Goal: Information Seeking & Learning: Check status

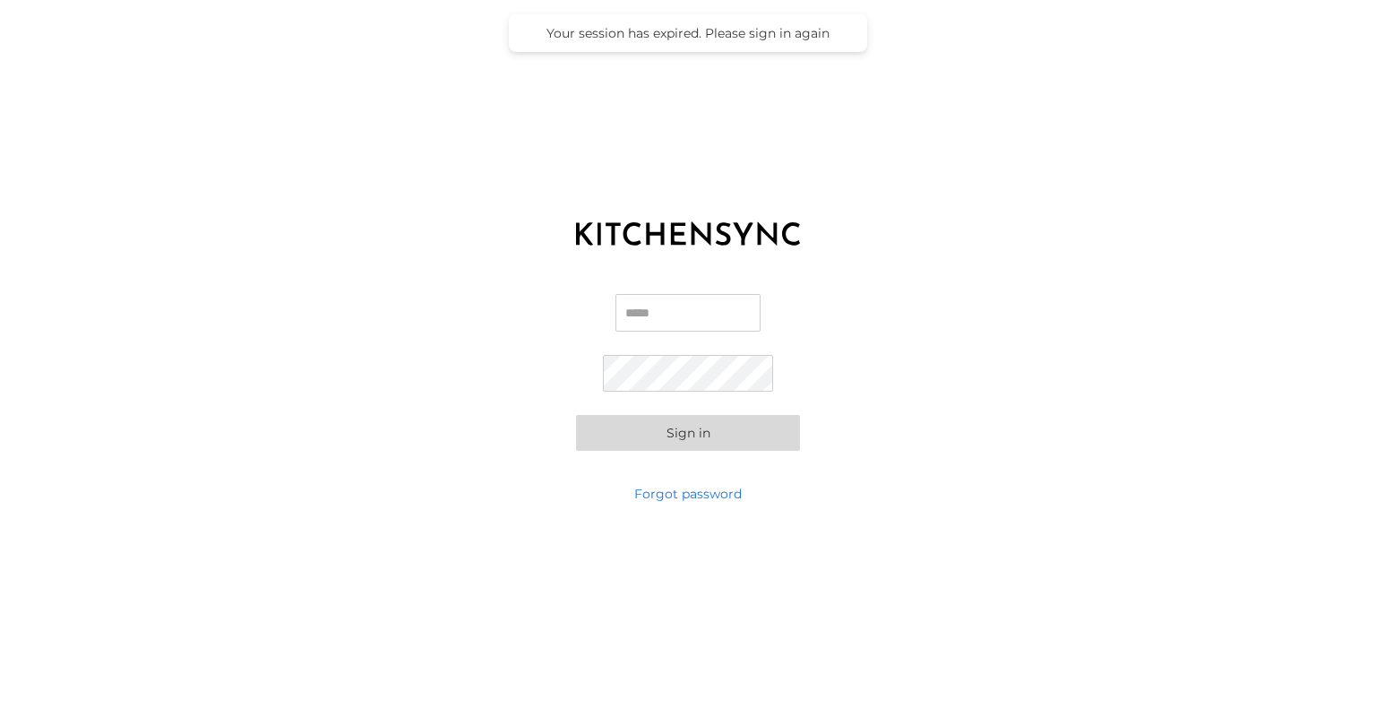
type input "**********"
click at [706, 312] on input "**********" at bounding box center [687, 313] width 145 height 38
click at [692, 434] on button "Sign in" at bounding box center [688, 433] width 224 height 36
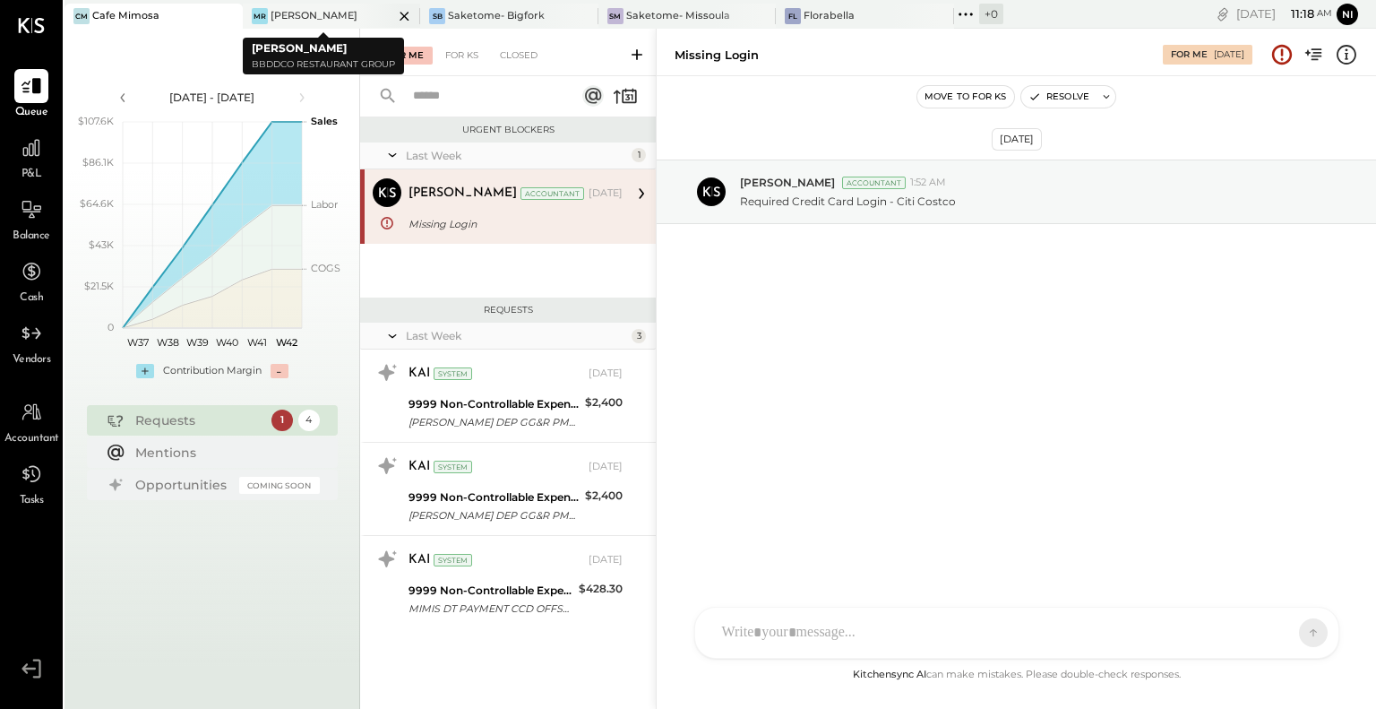
click at [283, 21] on div "[PERSON_NAME]" at bounding box center [314, 16] width 87 height 14
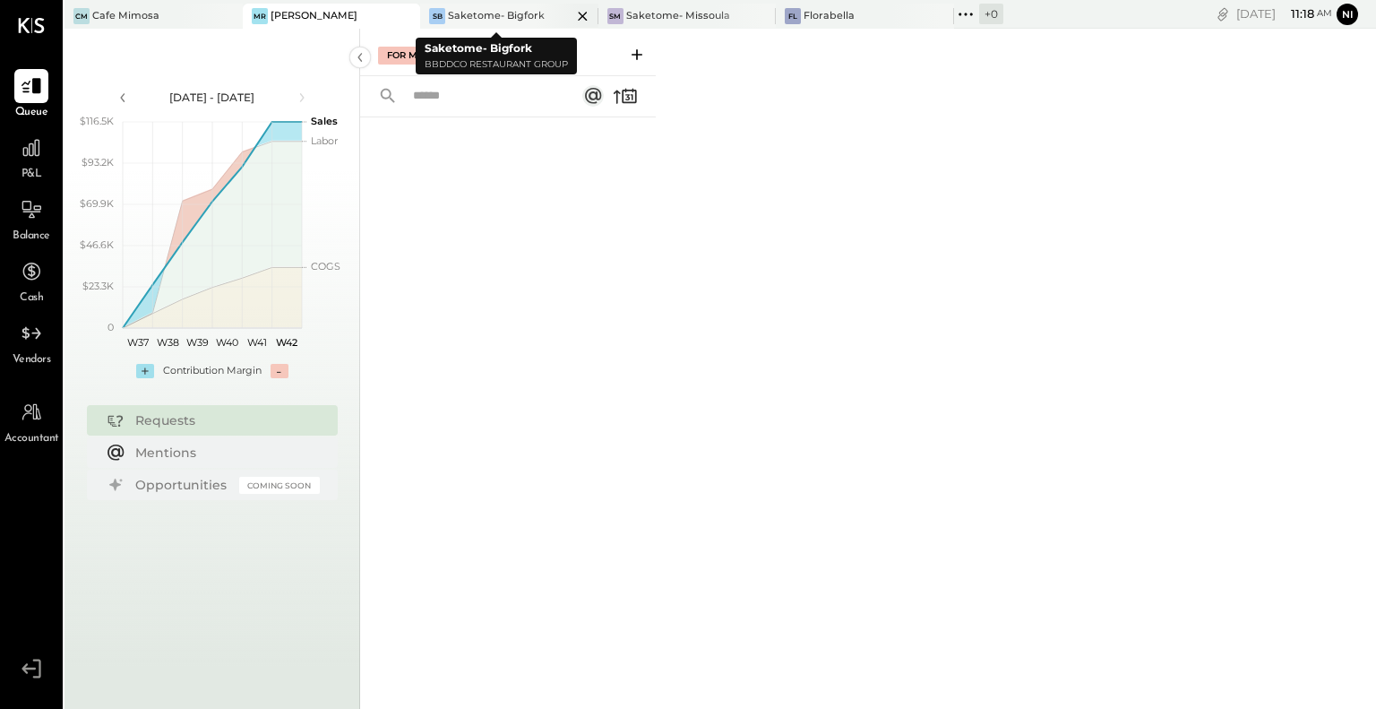
click at [457, 17] on div "Saketome- Bigfork" at bounding box center [496, 16] width 97 height 14
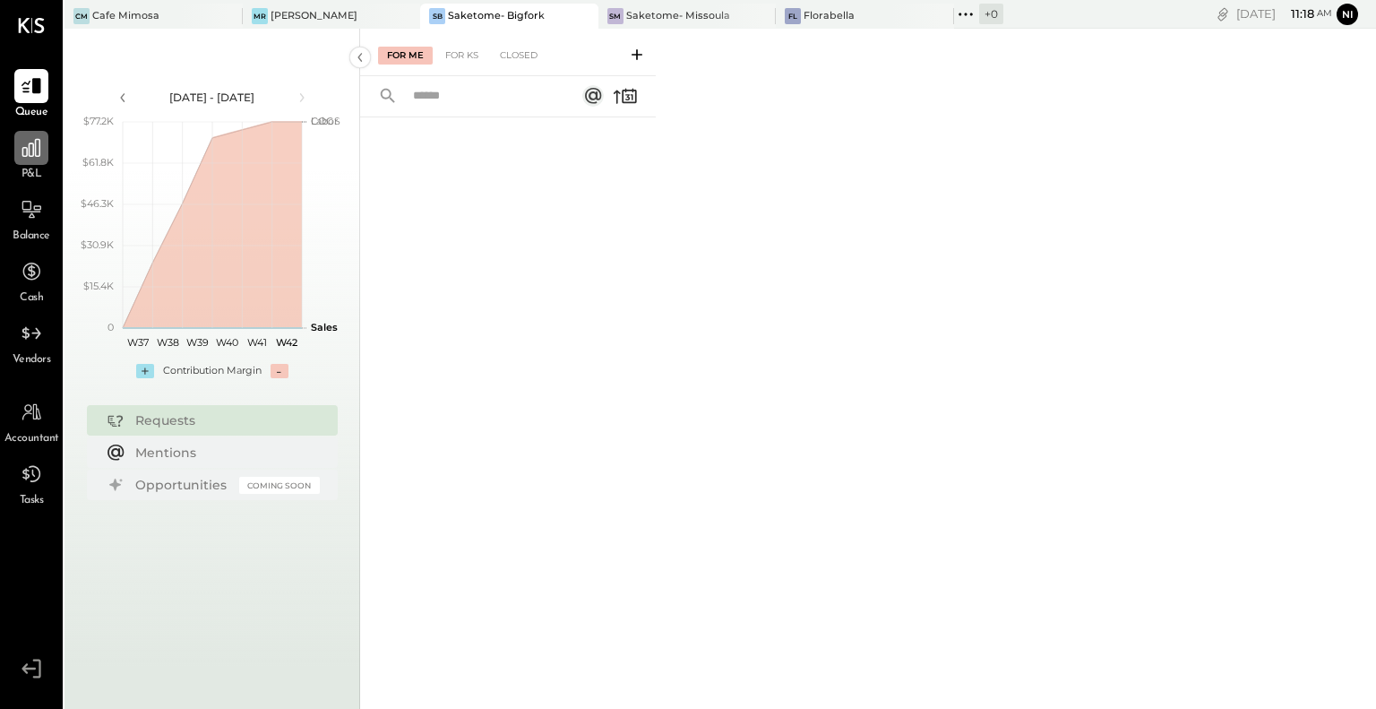
click at [25, 152] on icon at bounding box center [31, 147] width 23 height 23
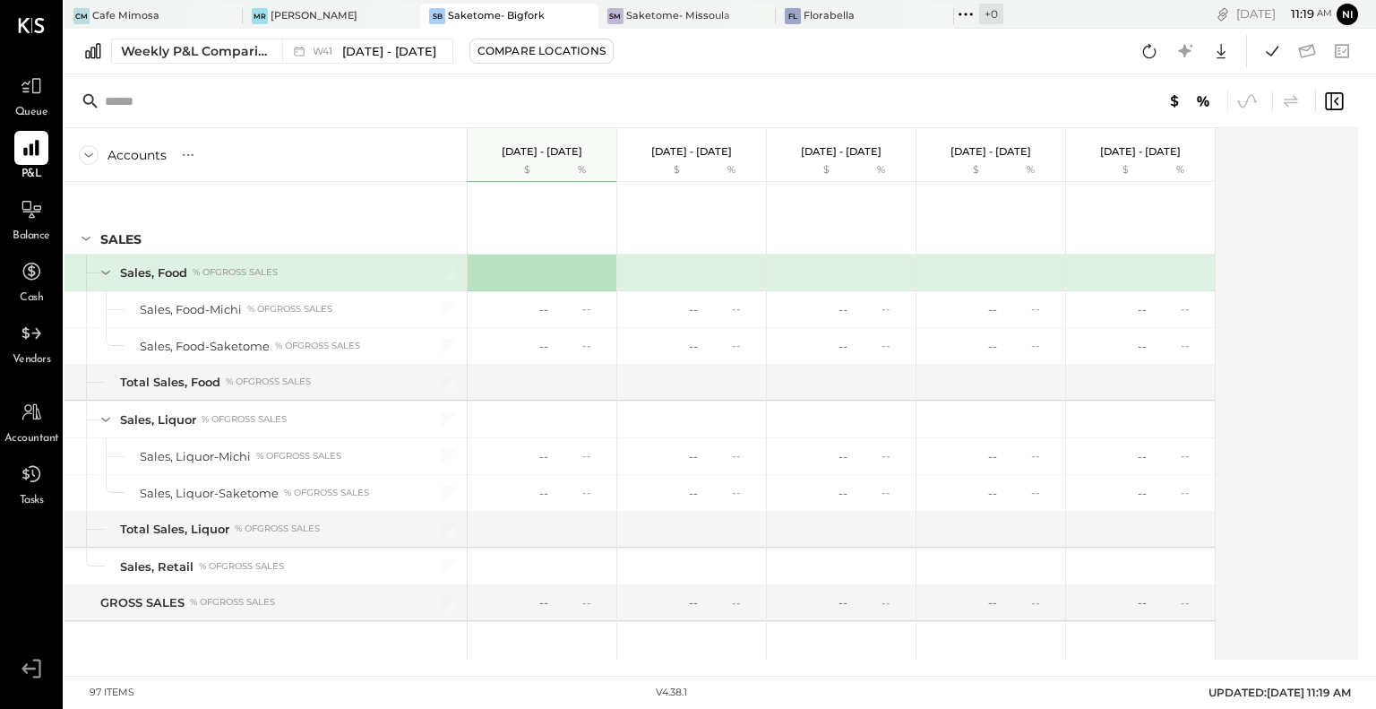
click at [774, 105] on div at bounding box center [711, 101] width 1294 height 54
click at [185, 45] on div "Weekly P&L Comparison" at bounding box center [196, 51] width 150 height 18
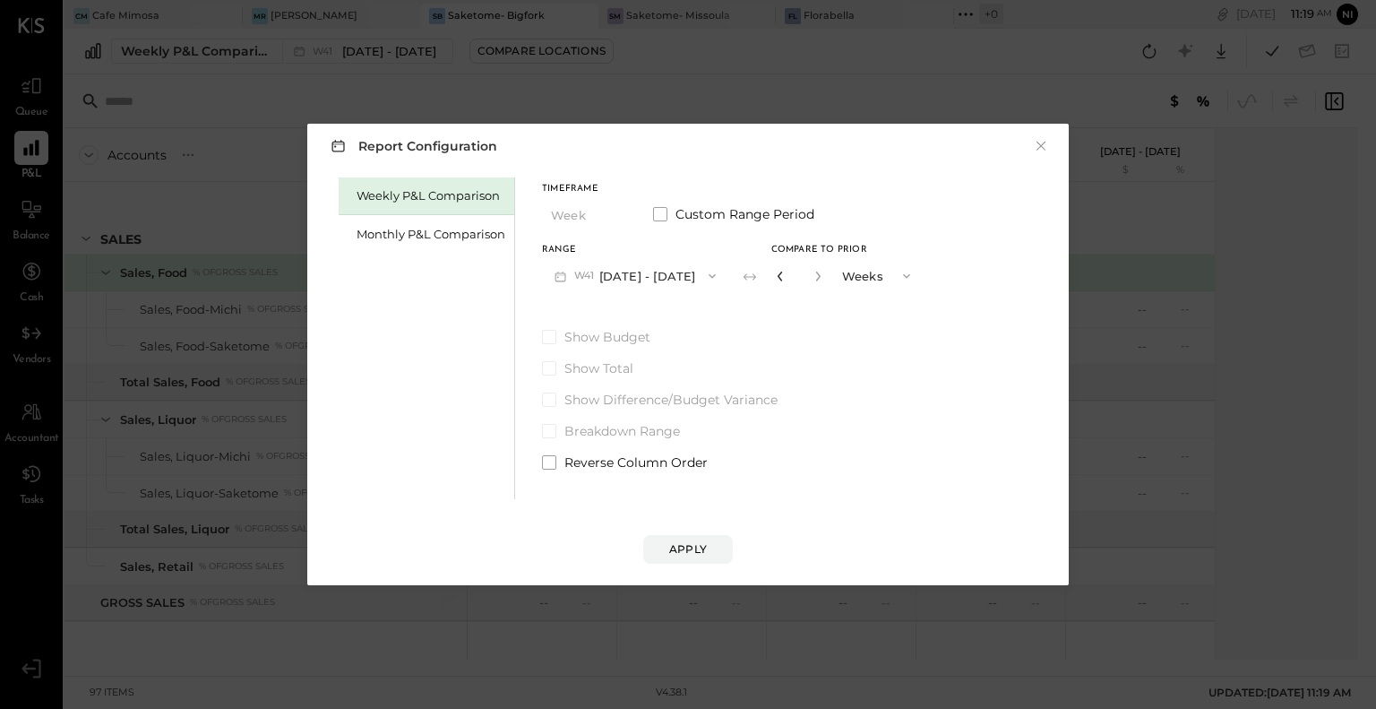
click at [777, 278] on icon "button" at bounding box center [780, 276] width 11 height 11
type input "*"
click at [661, 211] on span at bounding box center [660, 214] width 14 height 14
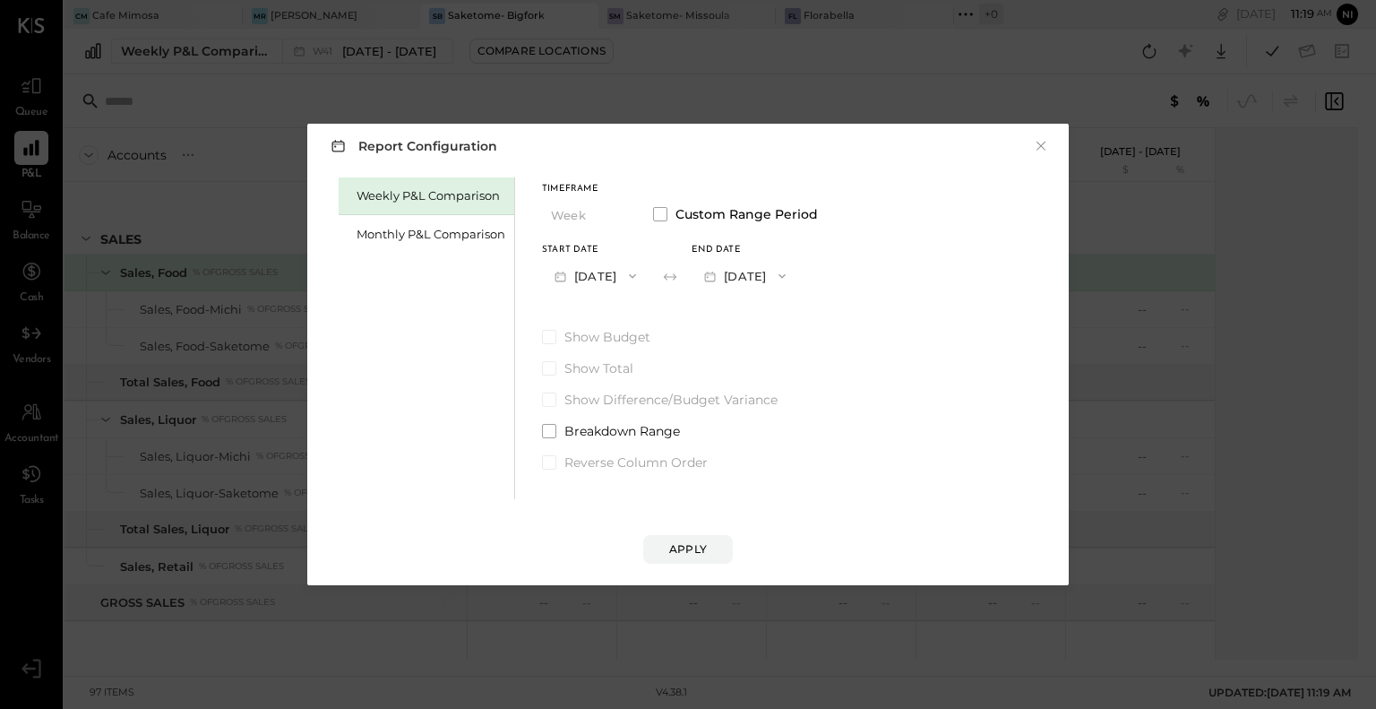
click at [584, 279] on button "[DATE]" at bounding box center [595, 275] width 107 height 33
click at [601, 350] on span "[DATE]" at bounding box center [582, 353] width 38 height 15
click at [701, 541] on div "Apply" at bounding box center [688, 548] width 38 height 15
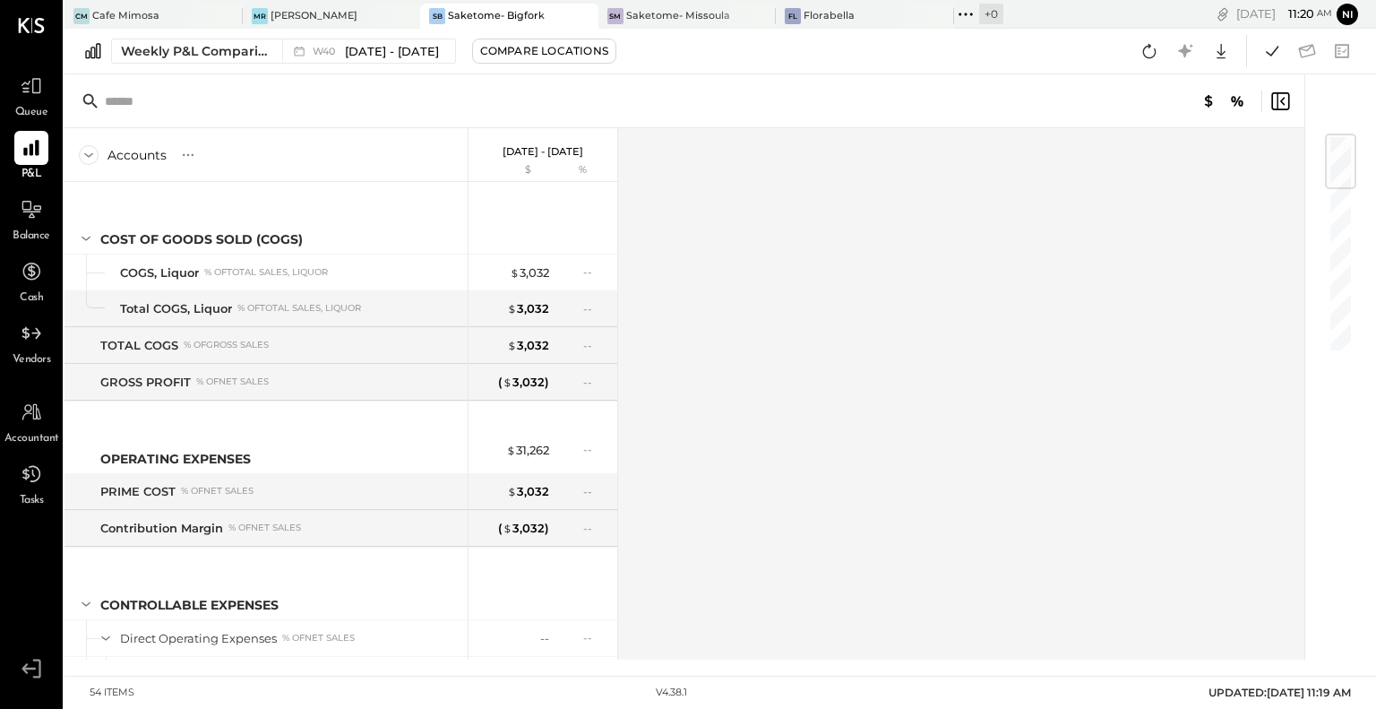
click at [752, 322] on div "Accounts S % GL [DATE] - [DATE] $ % COST OF GOODS SOLD (COGS) COGS, Liquor % of…" at bounding box center [685, 393] width 1242 height 531
